Goal: Consume media (video, audio)

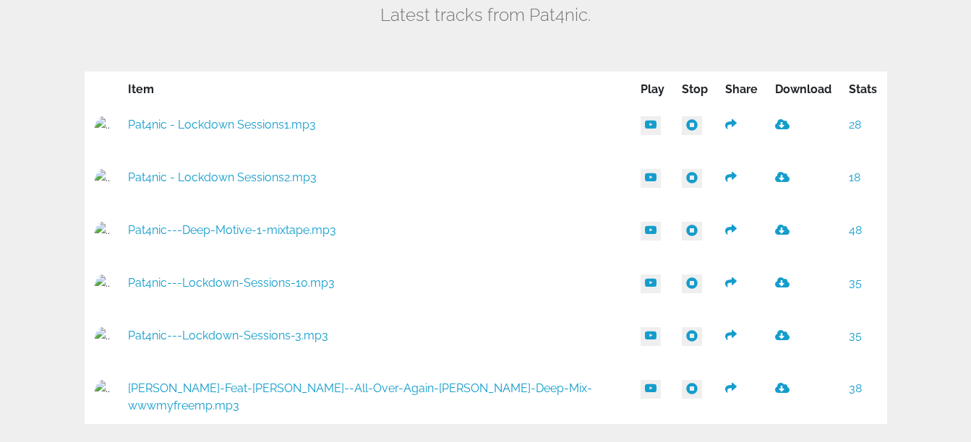
scroll to position [944, 0]
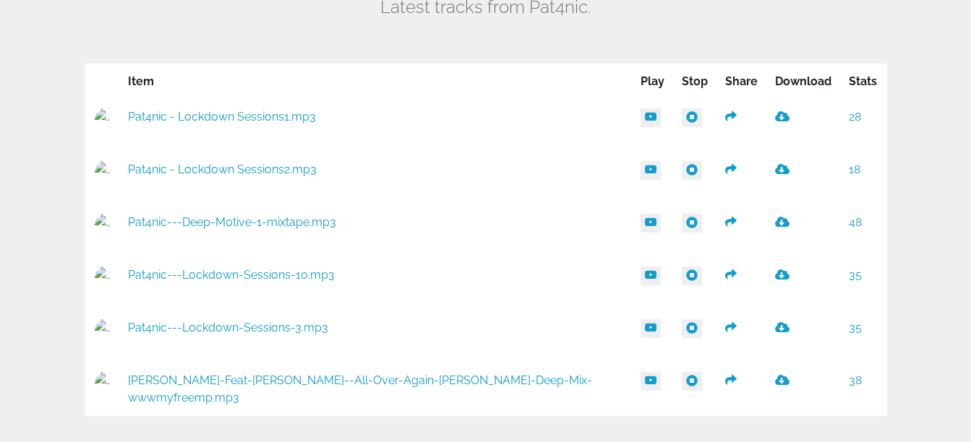
click at [775, 116] on icon at bounding box center [782, 117] width 14 height 12
click at [775, 163] on icon at bounding box center [782, 169] width 14 height 12
click at [645, 114] on span at bounding box center [651, 117] width 12 height 12
click at [205, 116] on link "Pat4nic - Lockdown Sessions1.mp3" at bounding box center [222, 117] width 188 height 14
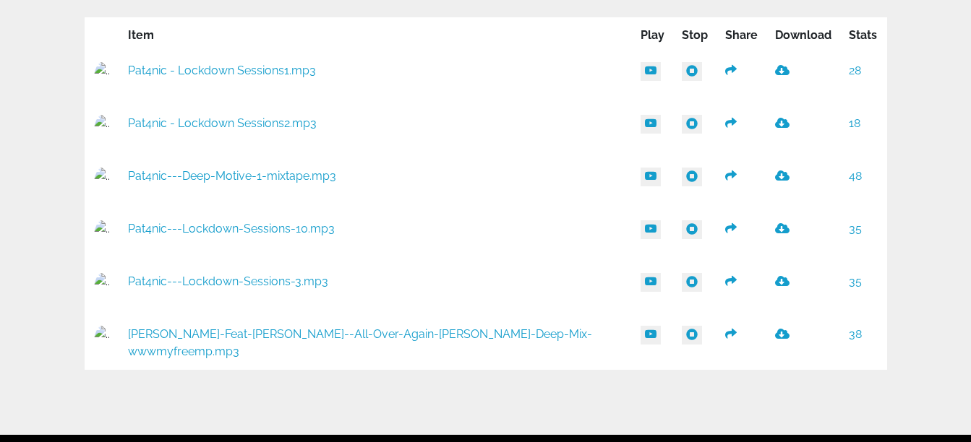
scroll to position [990, 0]
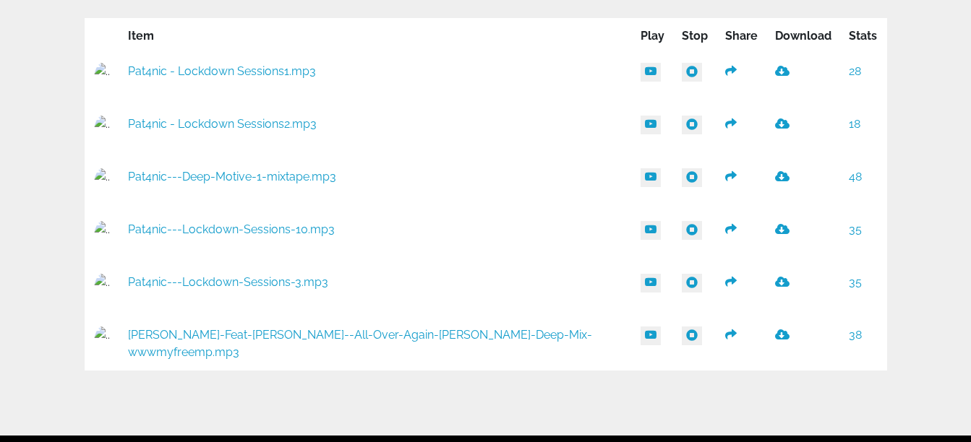
click at [853, 71] on link "28" at bounding box center [855, 71] width 12 height 14
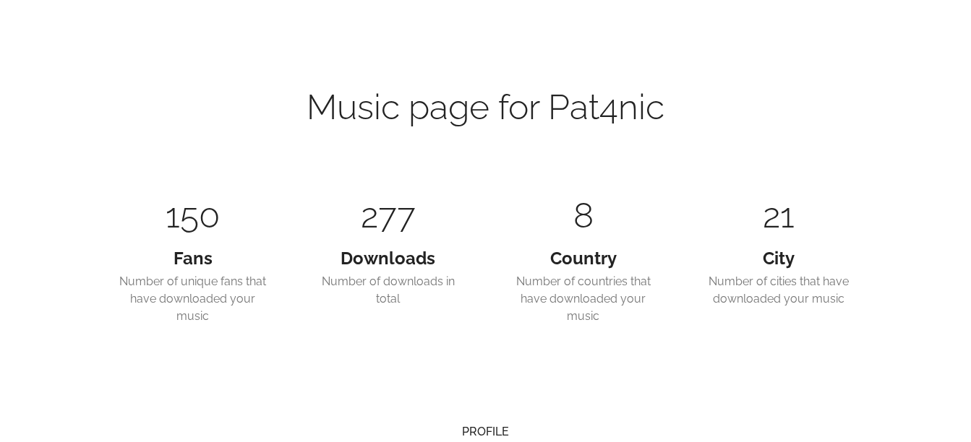
scroll to position [990, 0]
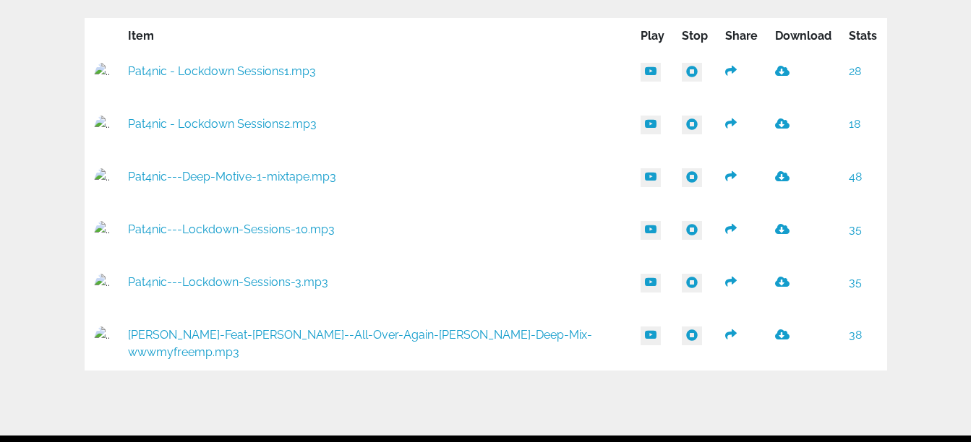
click at [725, 71] on icon at bounding box center [731, 71] width 12 height 12
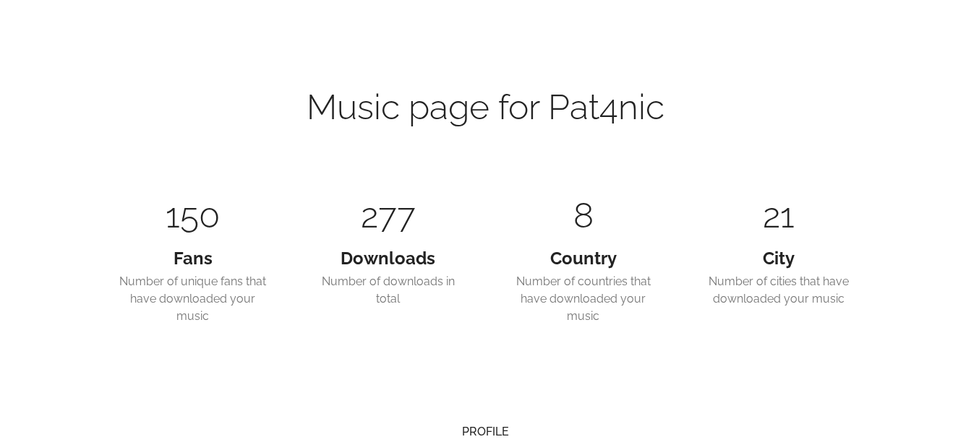
scroll to position [990, 0]
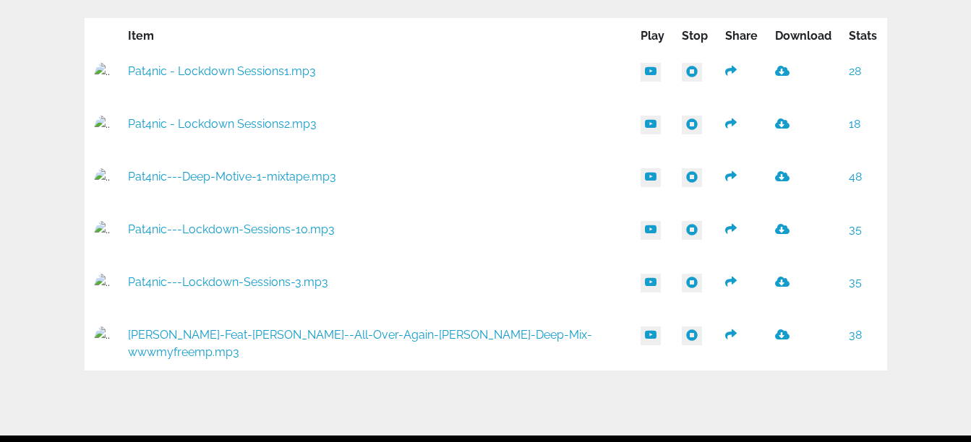
click at [210, 117] on link "Pat4nic - Lockdown Sessions2.mp3" at bounding box center [222, 124] width 189 height 14
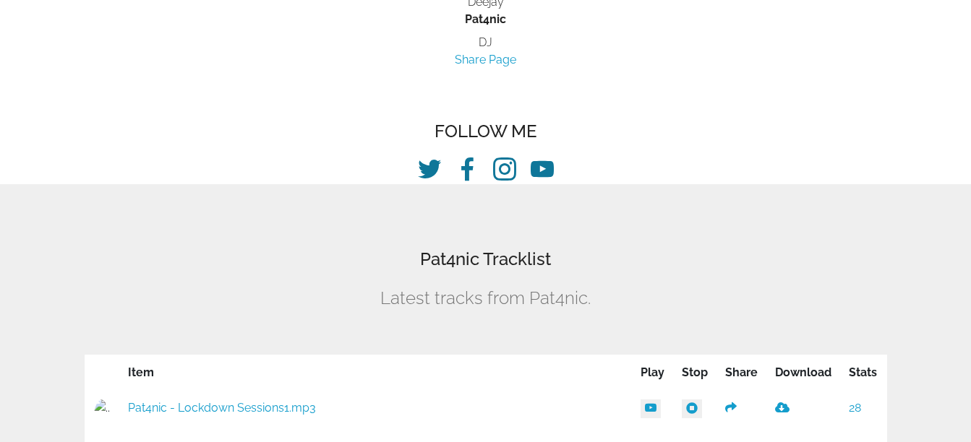
scroll to position [656, 0]
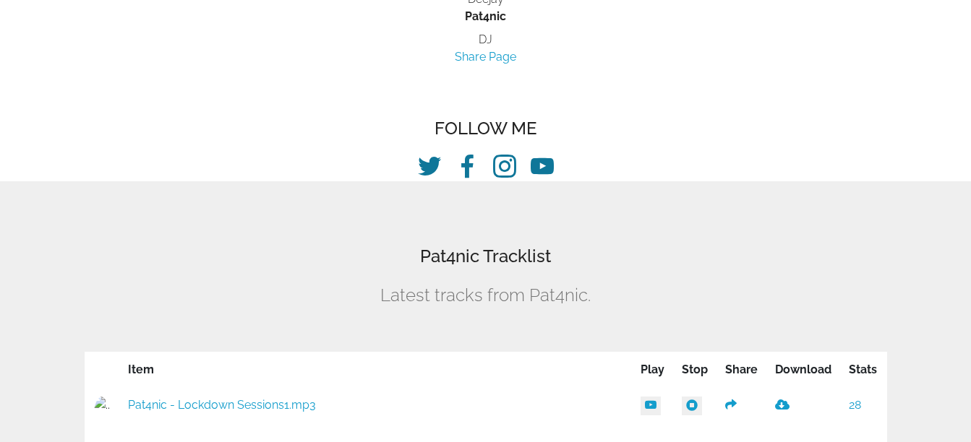
click at [468, 57] on link "Share Page" at bounding box center [485, 57] width 61 height 14
